Goal: Transaction & Acquisition: Subscribe to service/newsletter

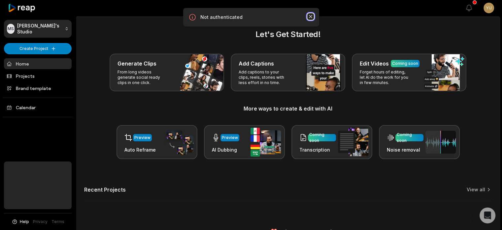
click at [311, 16] on icon "button" at bounding box center [311, 16] width 7 height 7
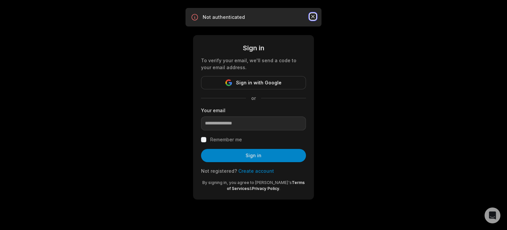
click at [314, 17] on icon "button" at bounding box center [313, 16] width 7 height 7
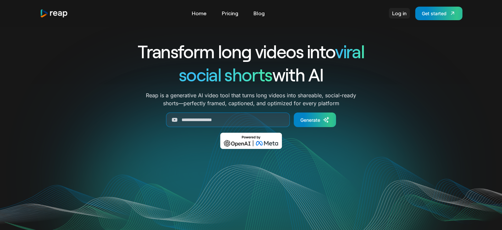
click at [397, 13] on link "Log in" at bounding box center [399, 13] width 21 height 11
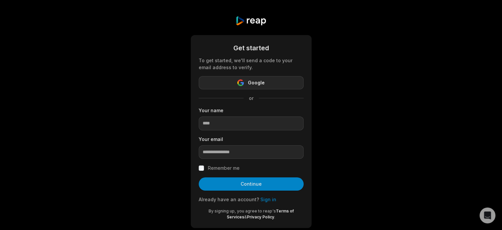
click at [280, 80] on button "Google" at bounding box center [251, 82] width 105 height 13
